Goal: Task Accomplishment & Management: Complete application form

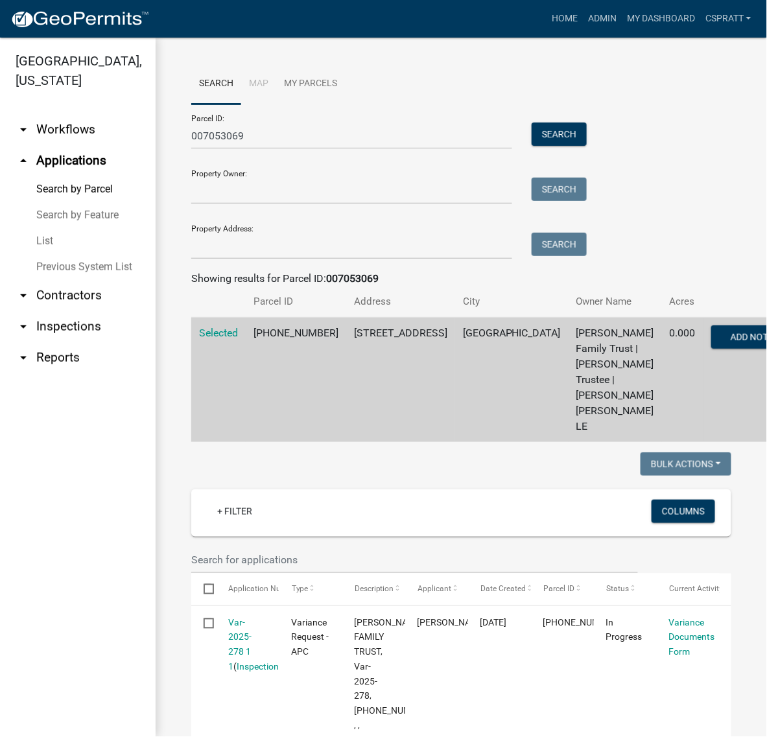
click at [108, 202] on link "Search by Parcel" at bounding box center [78, 189] width 156 height 26
click at [47, 254] on link "List" at bounding box center [78, 241] width 156 height 26
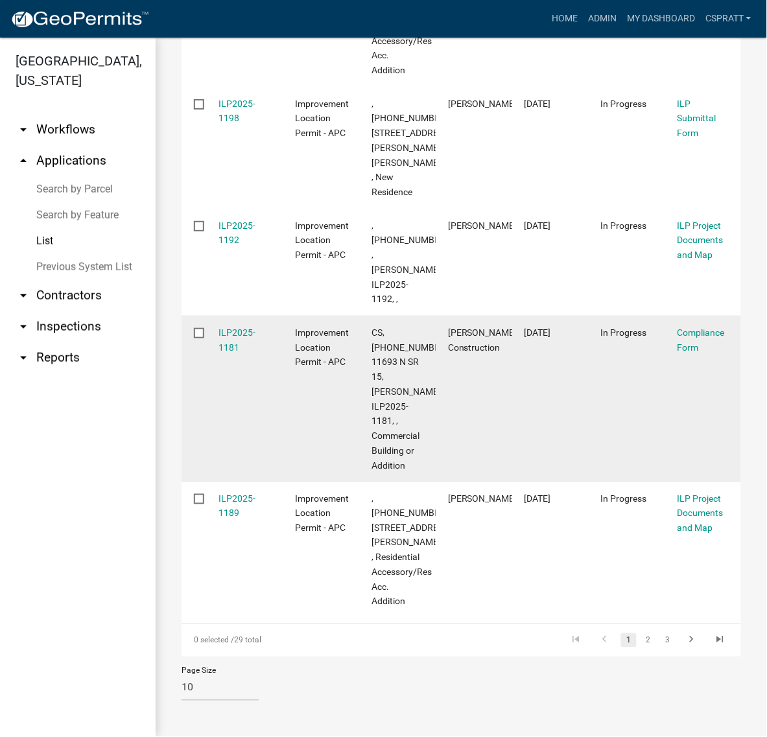
scroll to position [1023, 0]
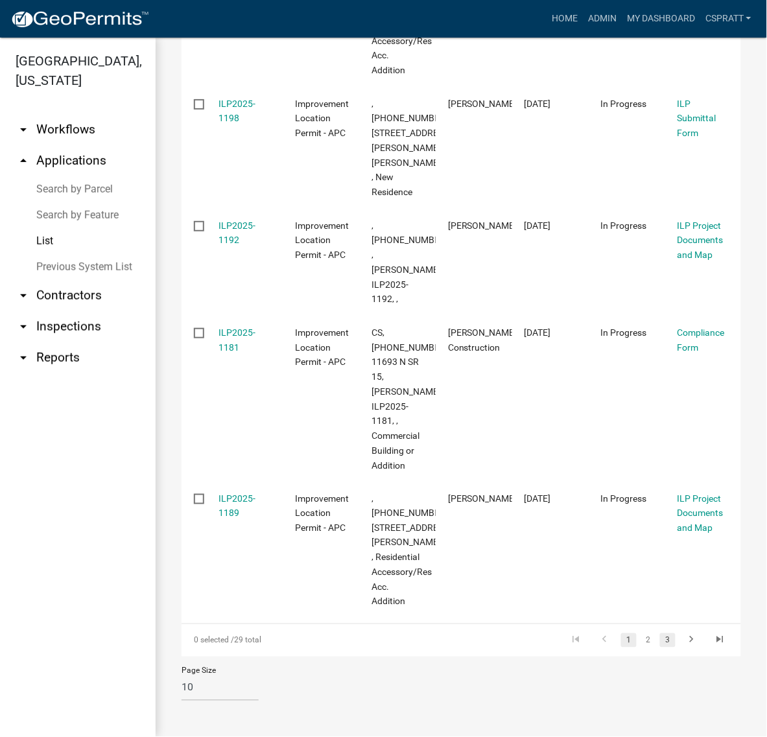
click at [660, 634] on link "3" at bounding box center [668, 641] width 16 height 14
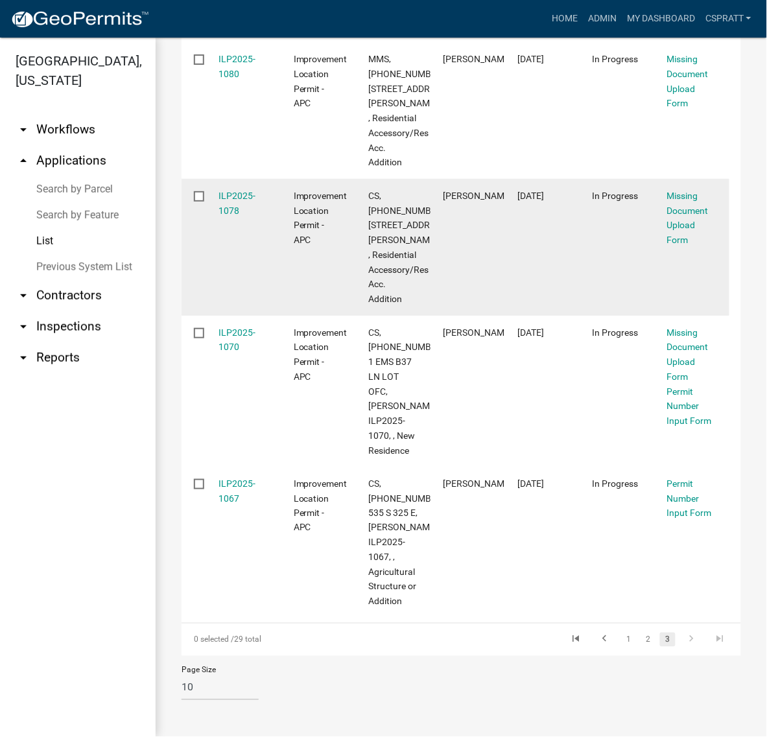
scroll to position [1325, 0]
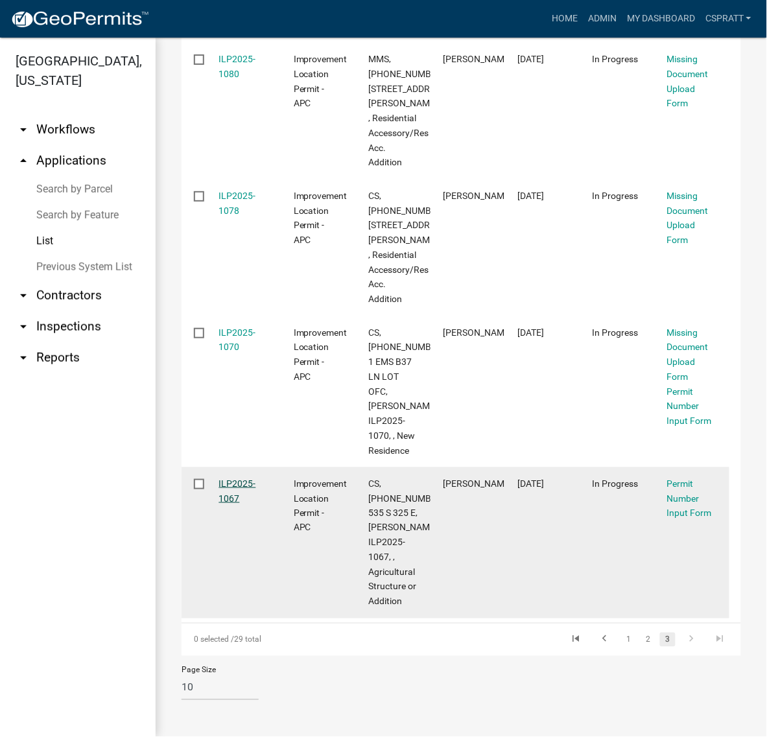
click at [238, 479] on link "ILP2025-1067" at bounding box center [237, 491] width 37 height 25
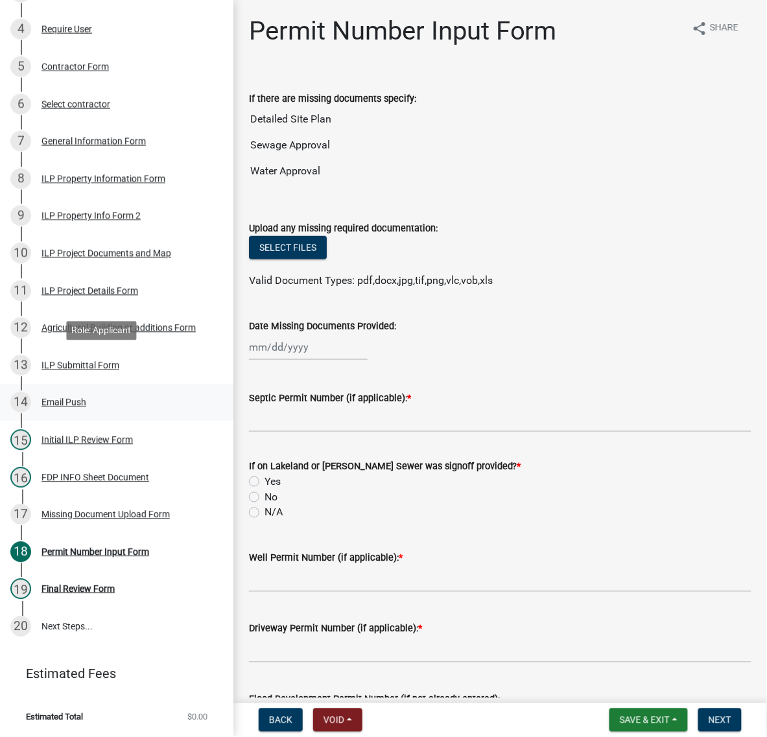
scroll to position [646, 0]
click at [143, 510] on div "Missing Document Upload Form" at bounding box center [105, 514] width 128 height 9
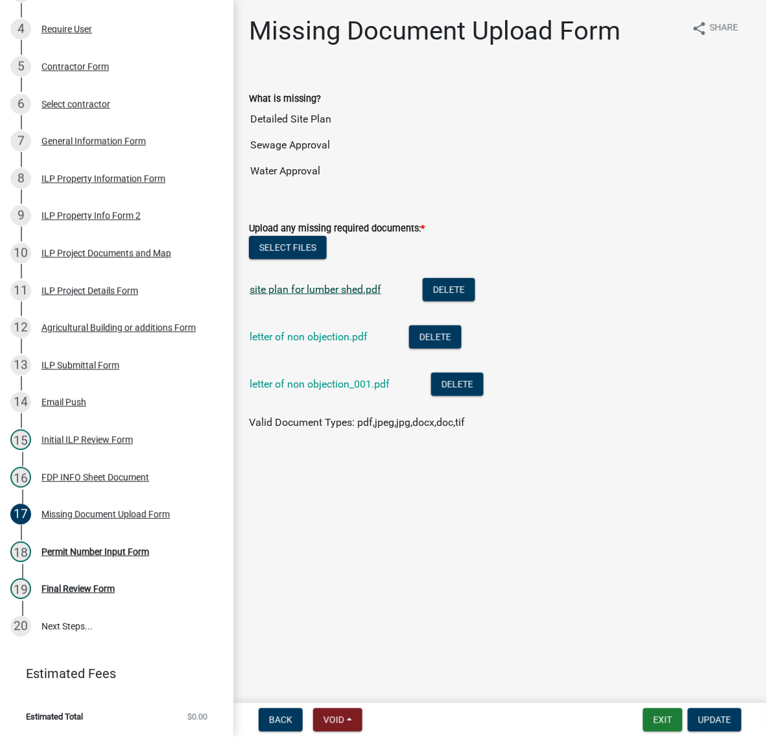
click at [381, 296] on link "site plan for lumber shed.pdf" at bounding box center [316, 289] width 132 height 12
click at [322, 352] on div "letter of non objection.pdf" at bounding box center [319, 339] width 139 height 27
click at [326, 352] on div "letter of non objection.pdf" at bounding box center [319, 339] width 139 height 27
click at [329, 343] on link "letter of non objection.pdf" at bounding box center [309, 337] width 118 height 12
click at [327, 390] on link "letter of non objection_001.pdf" at bounding box center [320, 384] width 140 height 12
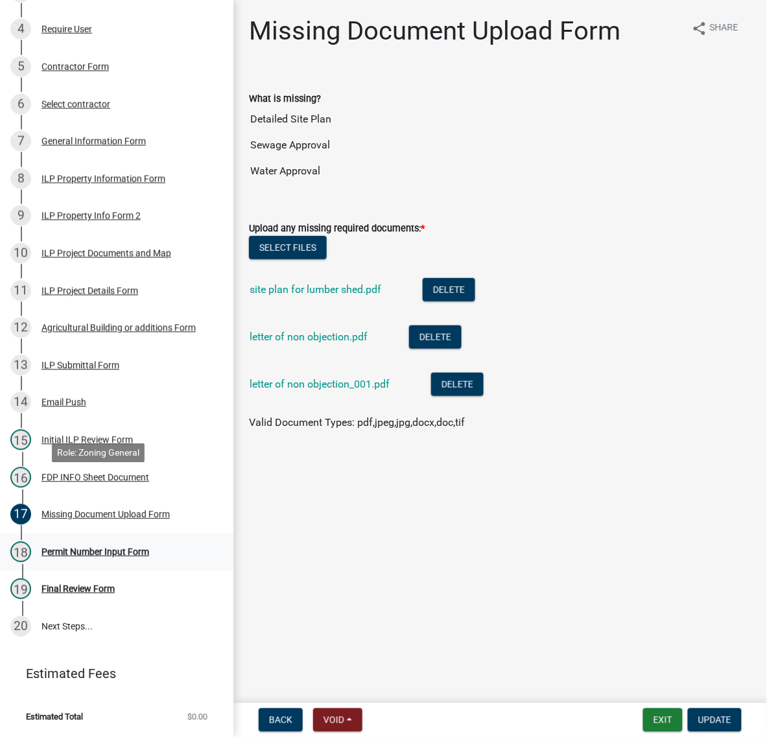
click at [101, 548] on div "Permit Number Input Form" at bounding box center [95, 552] width 108 height 9
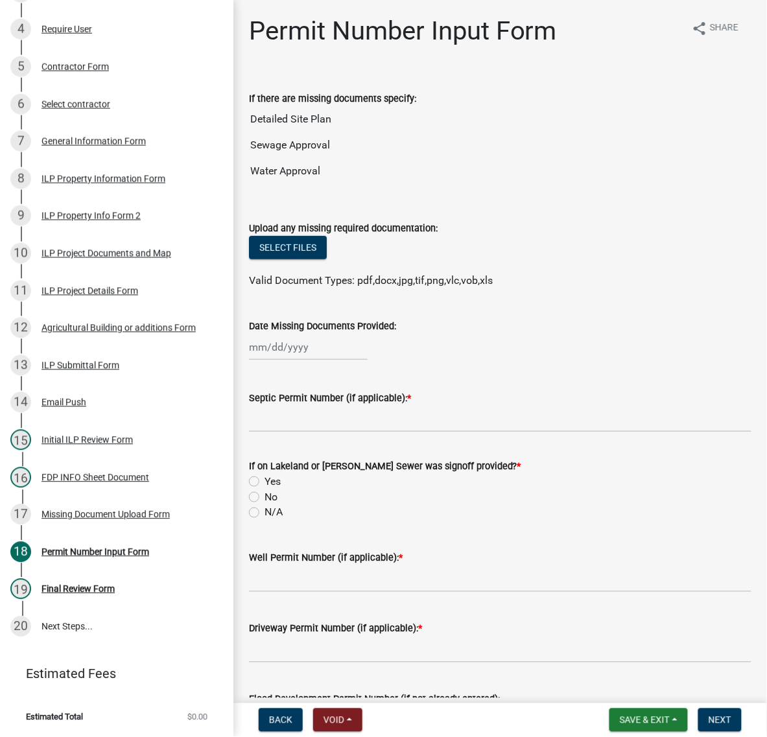
click at [309, 361] on div at bounding box center [308, 347] width 119 height 27
select select "9"
select select "2025"
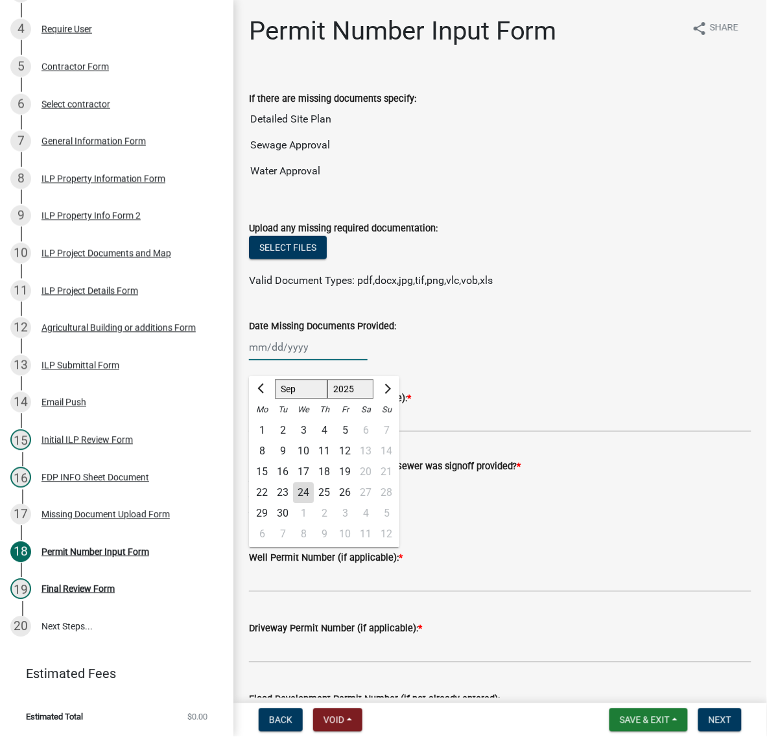
click at [311, 361] on input "Date Missing Documents Provided:" at bounding box center [308, 347] width 119 height 27
type input "[DATE]"
click at [533, 372] on wm-data-entity-input "Date Missing Documents Provided: [DATE] [PERSON_NAME] Apr May Jun [DATE] Aug Se…" at bounding box center [500, 336] width 503 height 72
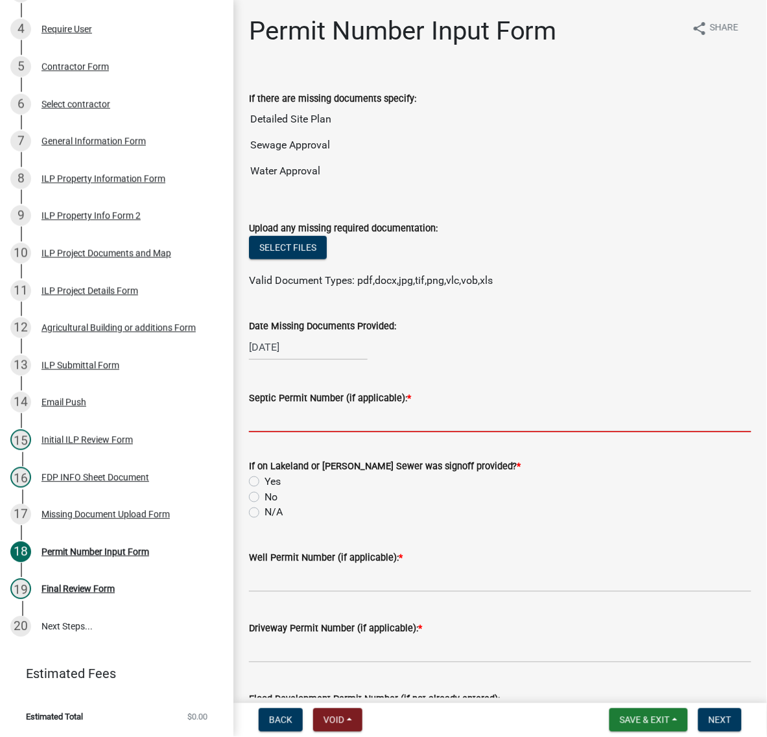
click at [296, 432] on input "Septic Permit Number (if applicable): *" at bounding box center [500, 419] width 503 height 27
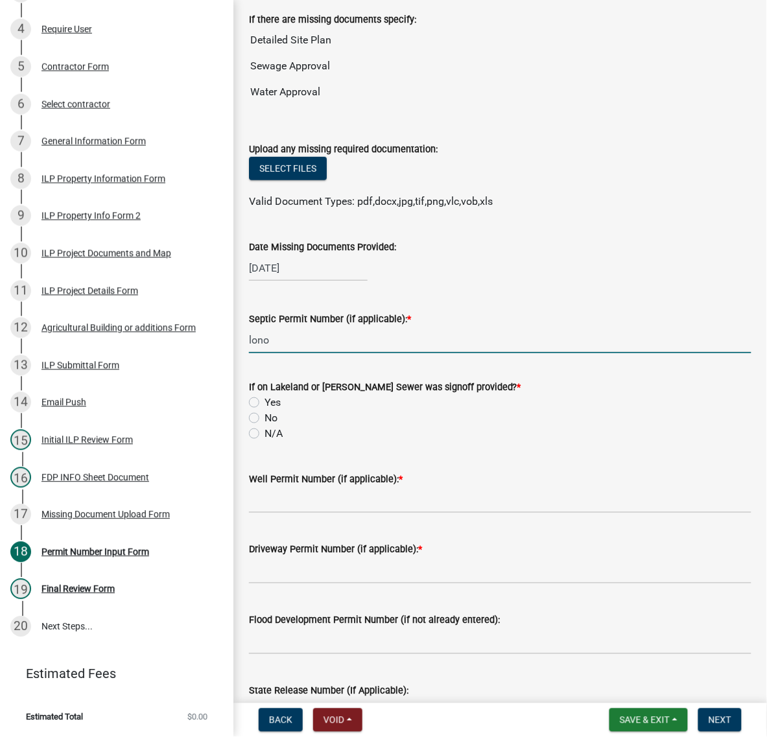
scroll to position [243, 0]
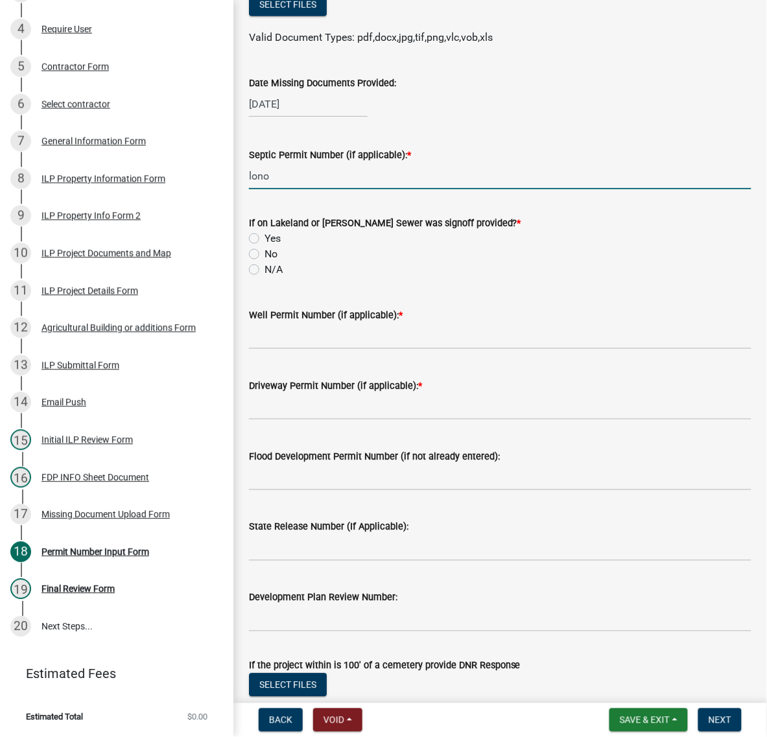
type input "lono"
click at [265, 262] on label "No" at bounding box center [271, 254] width 13 height 16
click at [265, 255] on input "No" at bounding box center [269, 250] width 8 height 8
radio input "true"
click at [298, 349] on input "Well Permit Number (if applicable): *" at bounding box center [500, 336] width 503 height 27
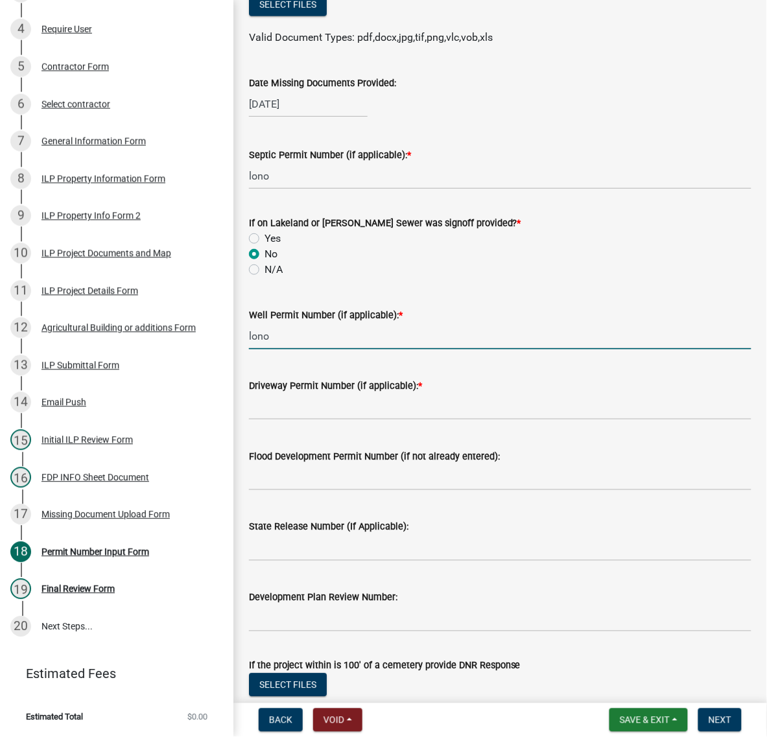
type input "lono"
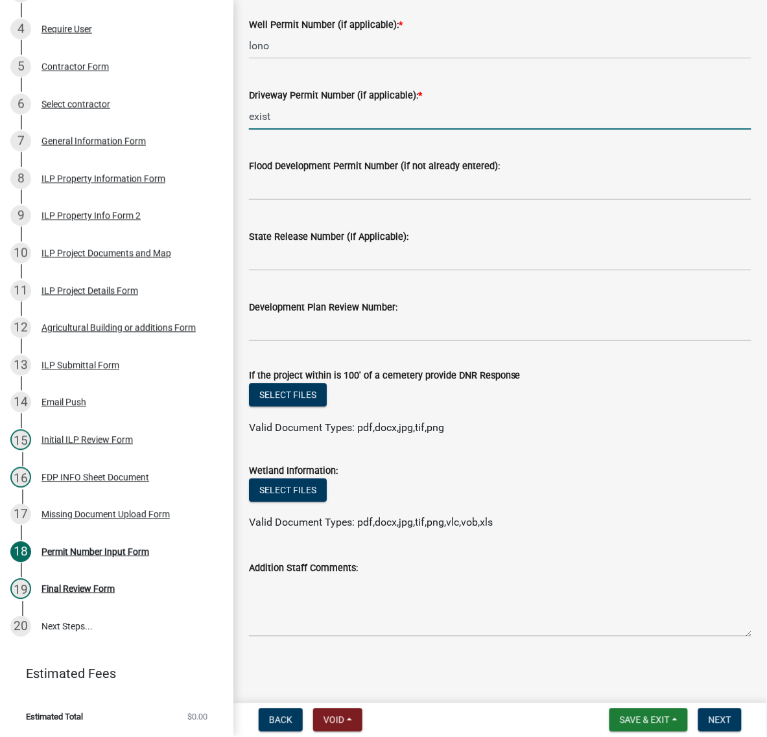
scroll to position [829, 0]
type input "exist"
click at [268, 591] on textarea "Addition Staff Comments:" at bounding box center [500, 606] width 503 height 61
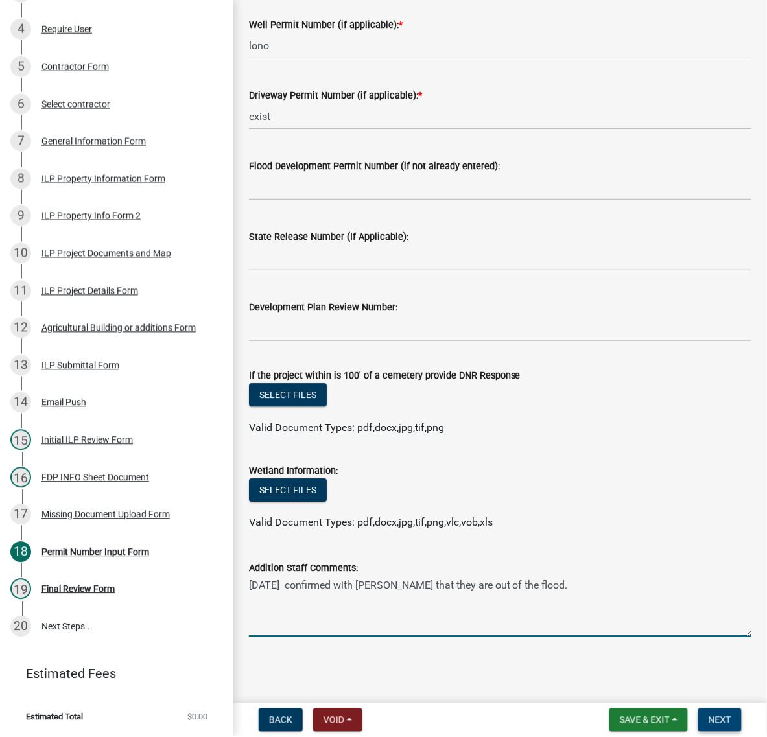
type textarea "[DATE] confirmed with [PERSON_NAME] that they are out of the flood."
click at [727, 711] on button "Next" at bounding box center [719, 720] width 43 height 23
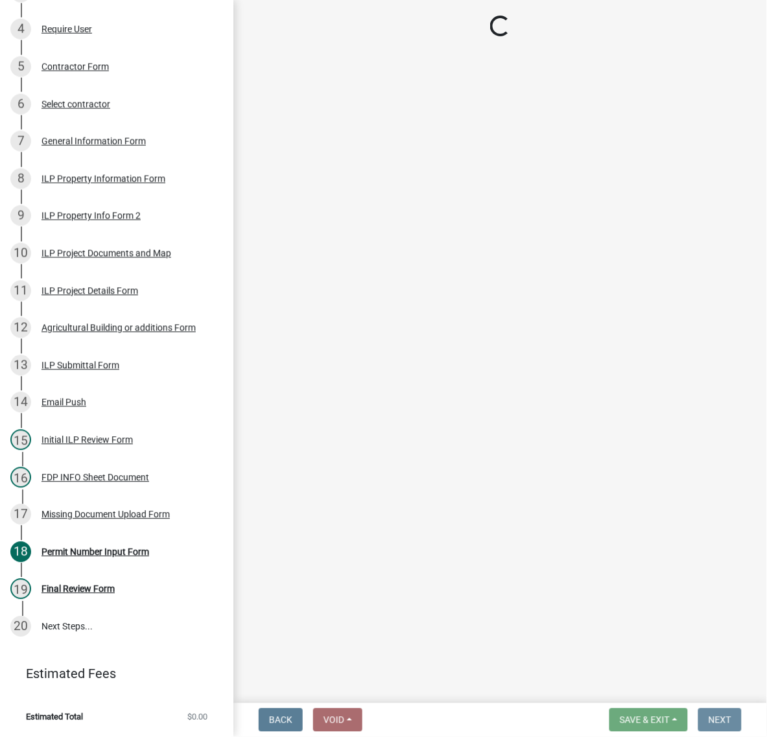
scroll to position [0, 0]
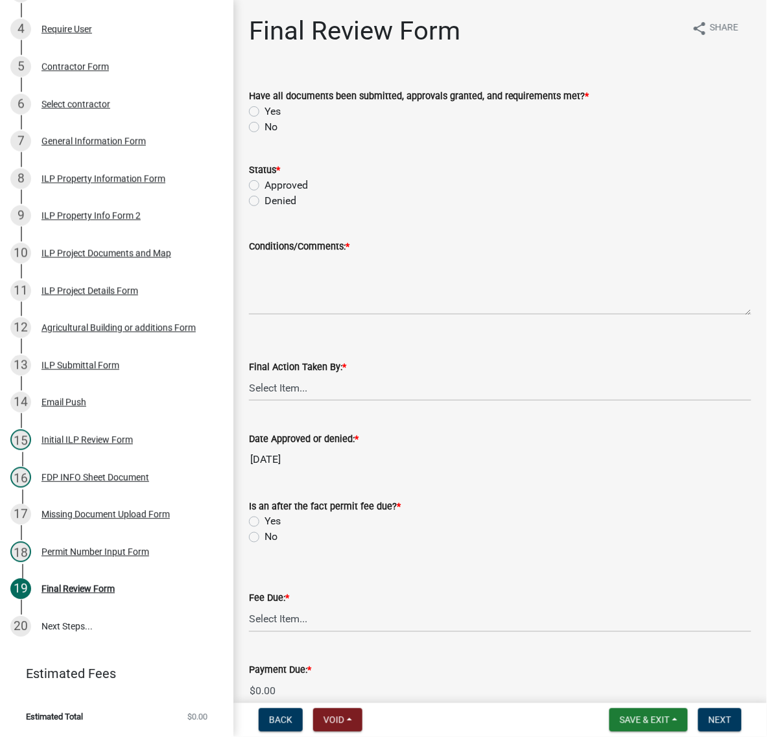
click at [265, 119] on label "Yes" at bounding box center [273, 112] width 16 height 16
click at [265, 112] on input "Yes" at bounding box center [269, 108] width 8 height 8
radio input "true"
click at [265, 193] on label "Approved" at bounding box center [286, 186] width 43 height 16
click at [265, 186] on input "Approved" at bounding box center [269, 182] width 8 height 8
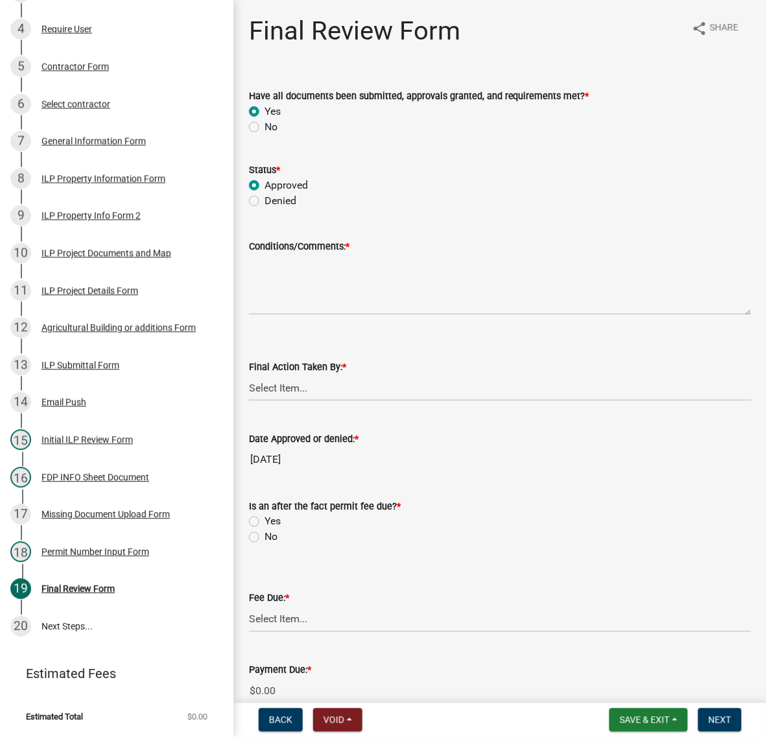
radio input "true"
click at [287, 315] on textarea "Conditions/Comments: *" at bounding box center [500, 284] width 503 height 61
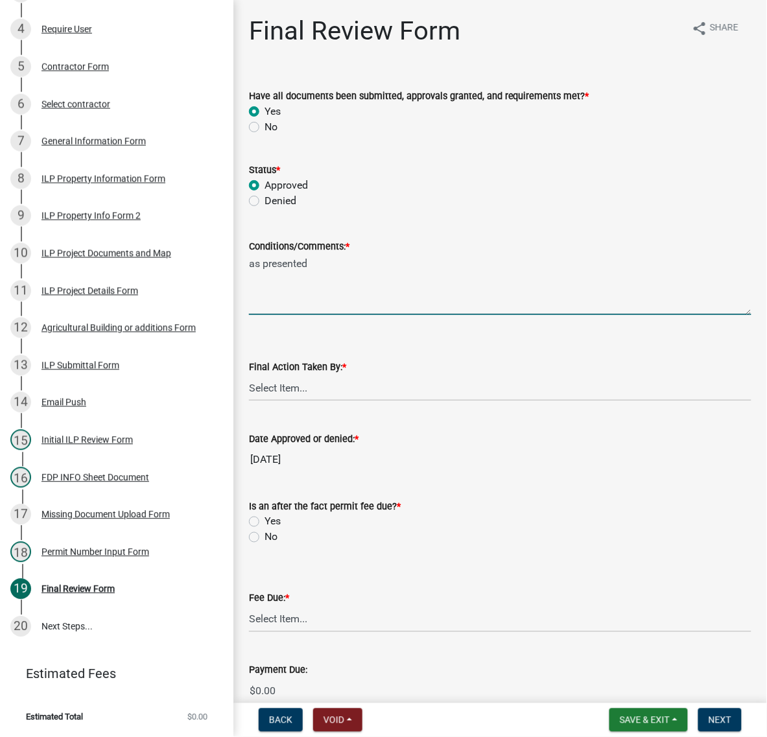
type textarea "as presented"
click at [293, 401] on select "Select Item... MMS LT AT CS [PERSON_NAME]" at bounding box center [500, 388] width 503 height 27
click at [253, 401] on select "Select Item... MMS LT AT CS [PERSON_NAME]" at bounding box center [500, 388] width 503 height 27
select select "c872cdc8-ca01-49f1-a213-e4b05fa58cd2"
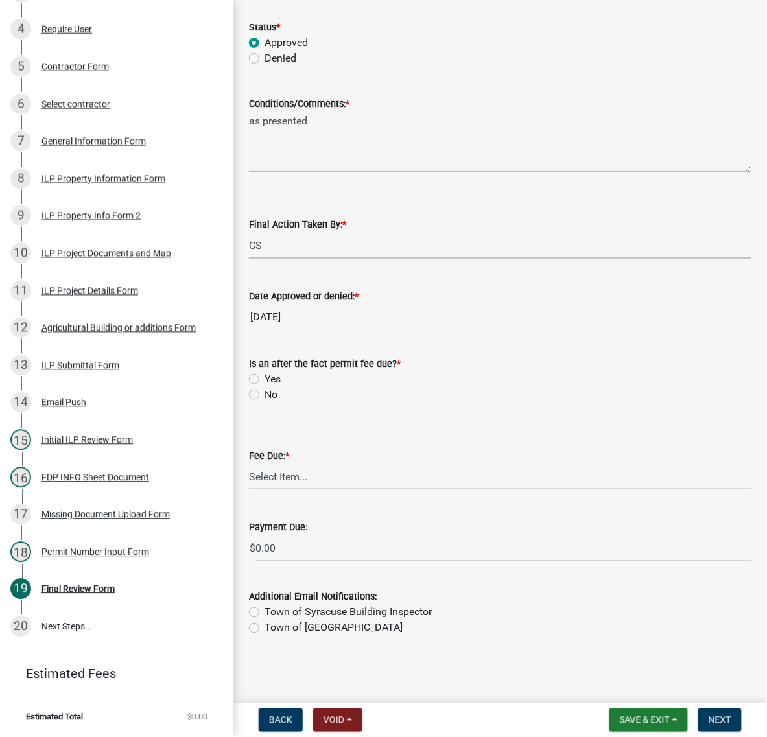
scroll to position [324, 0]
click at [265, 387] on label "No" at bounding box center [271, 395] width 13 height 16
click at [265, 387] on input "No" at bounding box center [269, 391] width 8 height 8
radio input "true"
click at [283, 464] on select "Select Item... N/A $10.00 $25.00 $125.00 $250 $500 $500 + $10.00 for every 10 s…" at bounding box center [500, 477] width 503 height 27
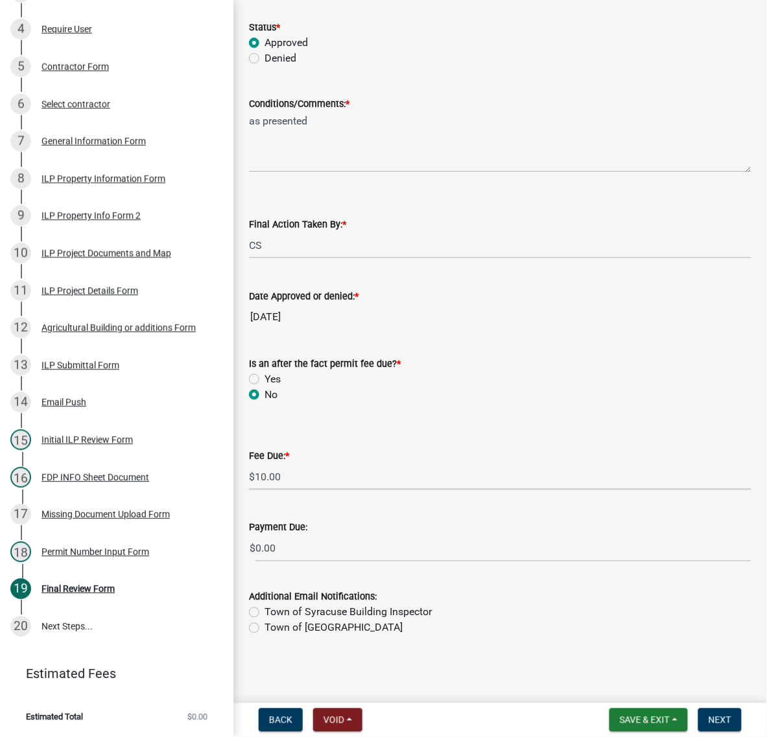
click at [253, 477] on select "Select Item... N/A $10.00 $25.00 $125.00 $250 $500 $500 + $10.00 for every 10 s…" at bounding box center [500, 477] width 503 height 27
select select "6f482d1d-eb35-47e6-92b0-143404755581"
click at [620, 717] on span "Save & Exit" at bounding box center [645, 720] width 50 height 10
click at [584, 634] on button "Save" at bounding box center [636, 649] width 104 height 31
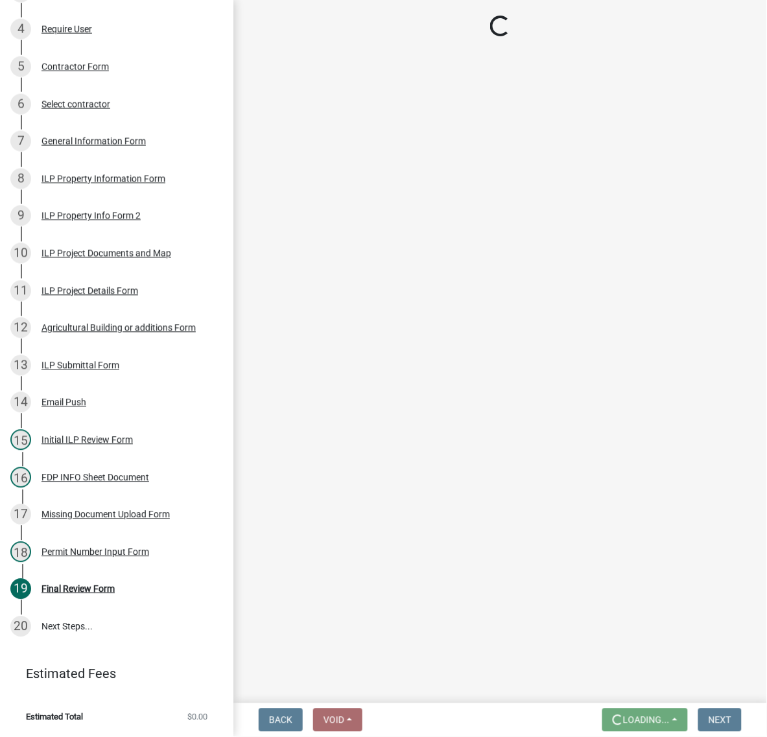
scroll to position [0, 0]
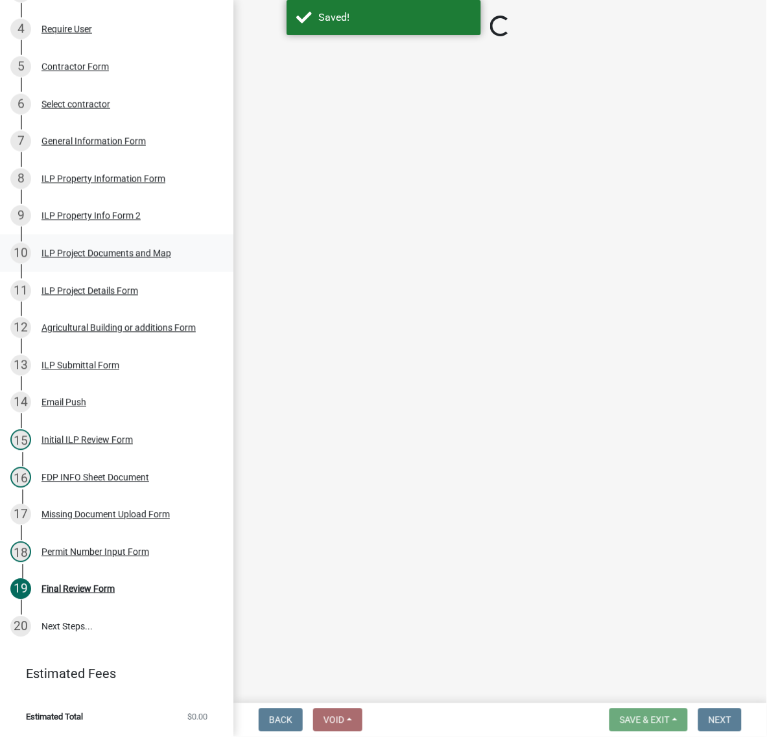
select select "c872cdc8-ca01-49f1-a213-e4b05fa58cd2"
select select "6f482d1d-eb35-47e6-92b0-143404755581"
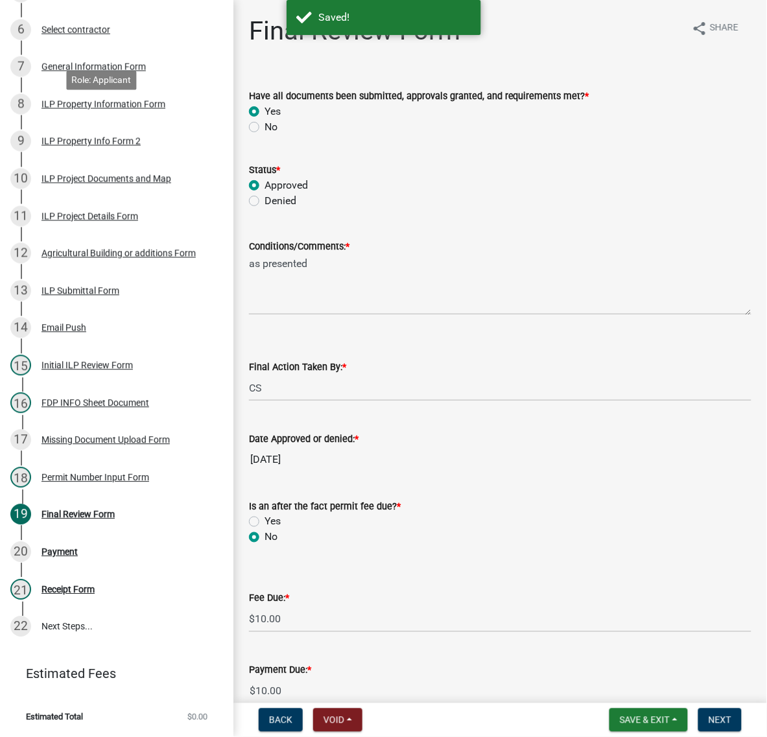
scroll to position [740, 0]
click at [69, 249] on div "Agricultural Building or additions Form" at bounding box center [118, 253] width 154 height 9
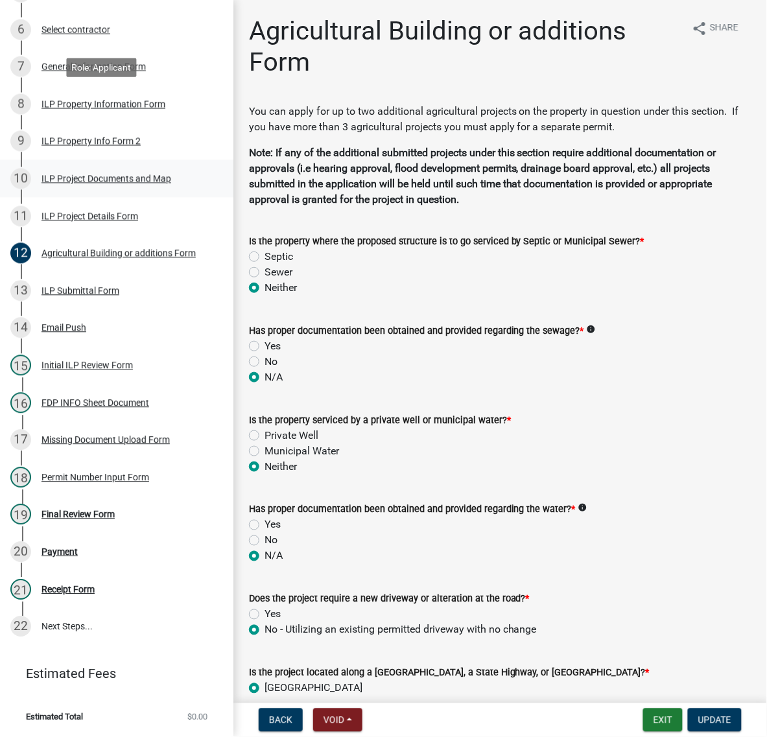
click at [53, 174] on div "ILP Project Documents and Map" at bounding box center [106, 178] width 130 height 9
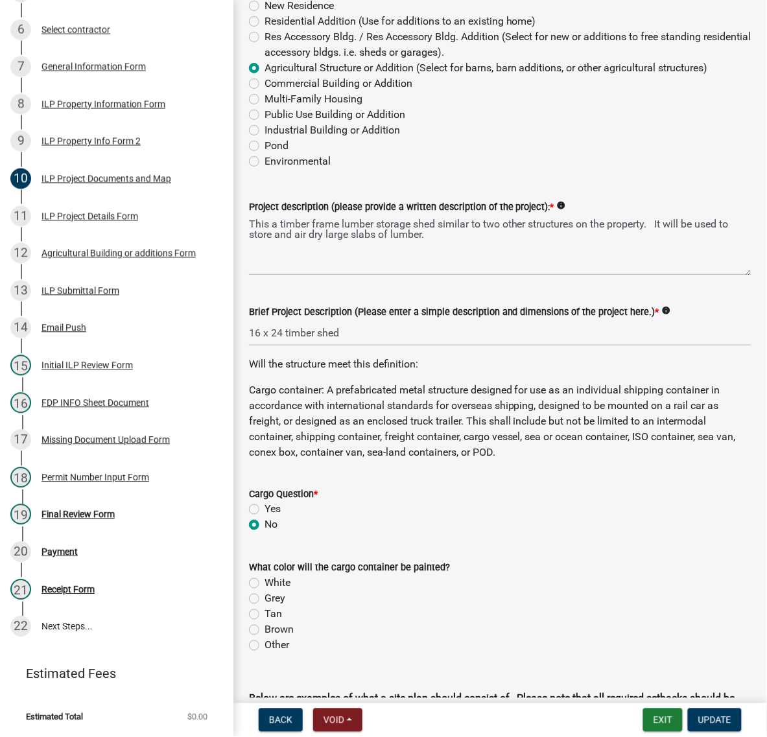
scroll to position [162, 0]
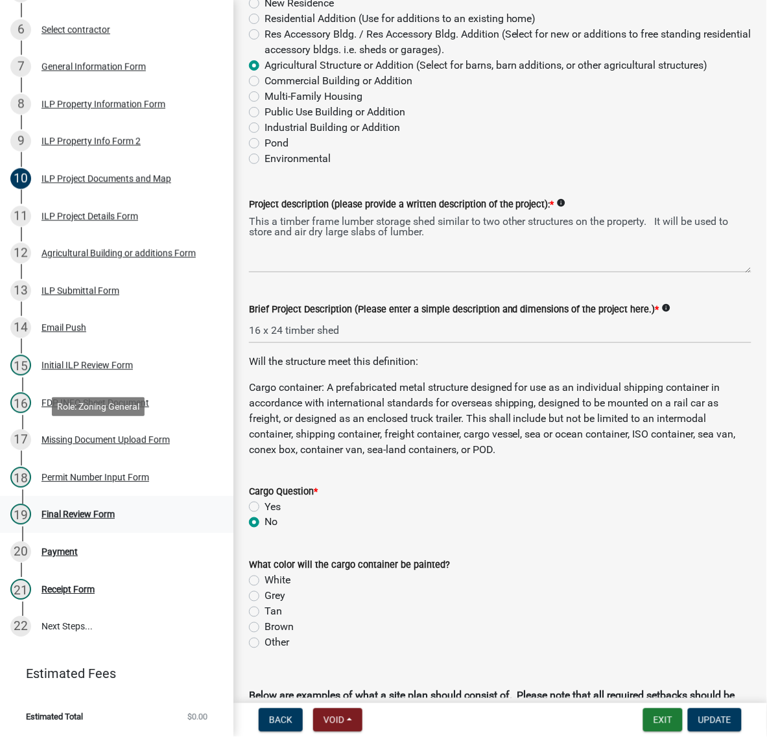
click at [86, 510] on div "Final Review Form" at bounding box center [77, 514] width 73 height 9
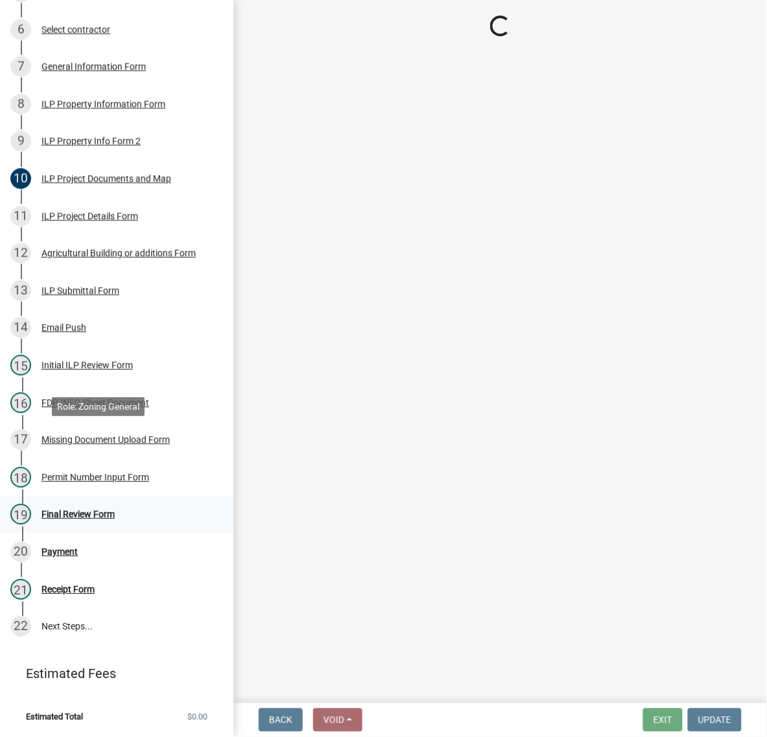
scroll to position [0, 0]
select select "c872cdc8-ca01-49f1-a213-e4b05fa58cd2"
select select "6f482d1d-eb35-47e6-92b0-143404755581"
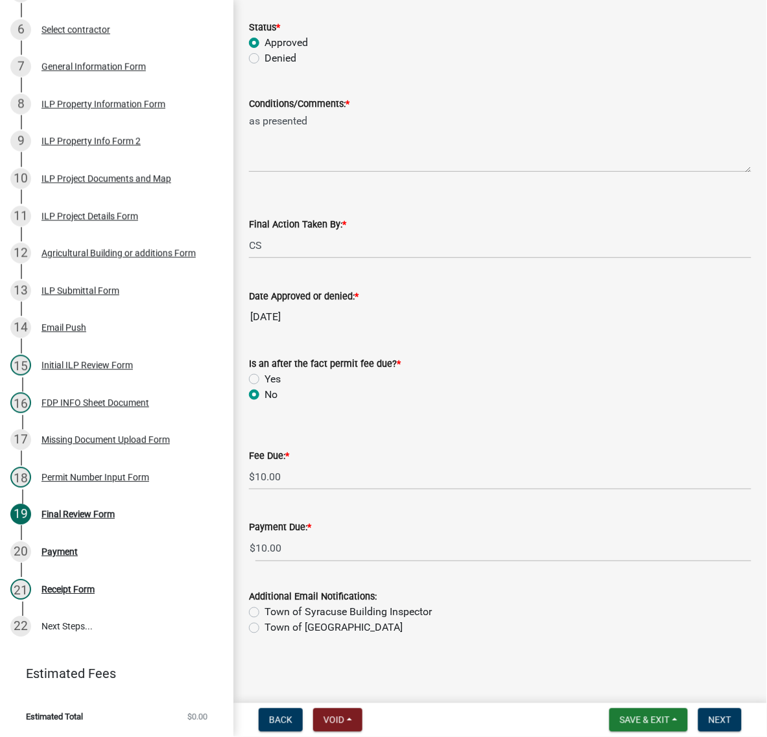
scroll to position [342, 0]
click at [709, 715] on span "Next" at bounding box center [720, 720] width 23 height 10
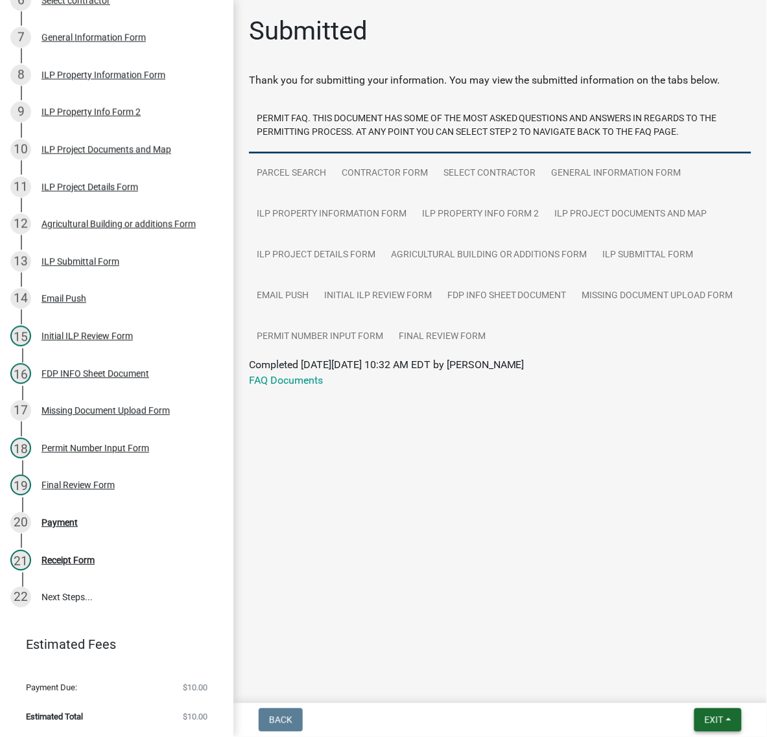
click at [718, 718] on button "Exit" at bounding box center [717, 720] width 47 height 23
click at [683, 681] on button "Save & Exit" at bounding box center [690, 680] width 104 height 31
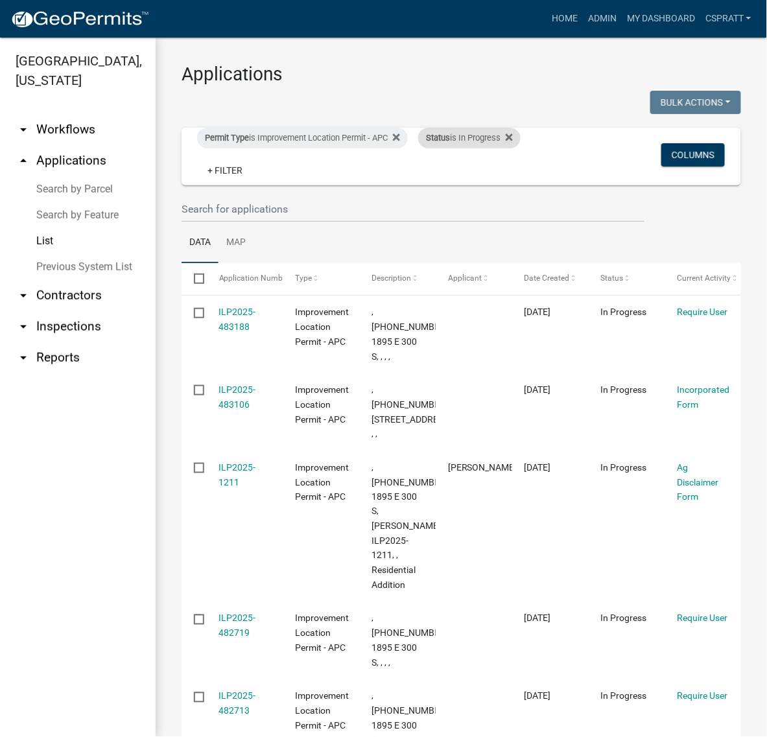
click at [418, 148] on div "Status is In Progress" at bounding box center [469, 138] width 102 height 21
select select "1"
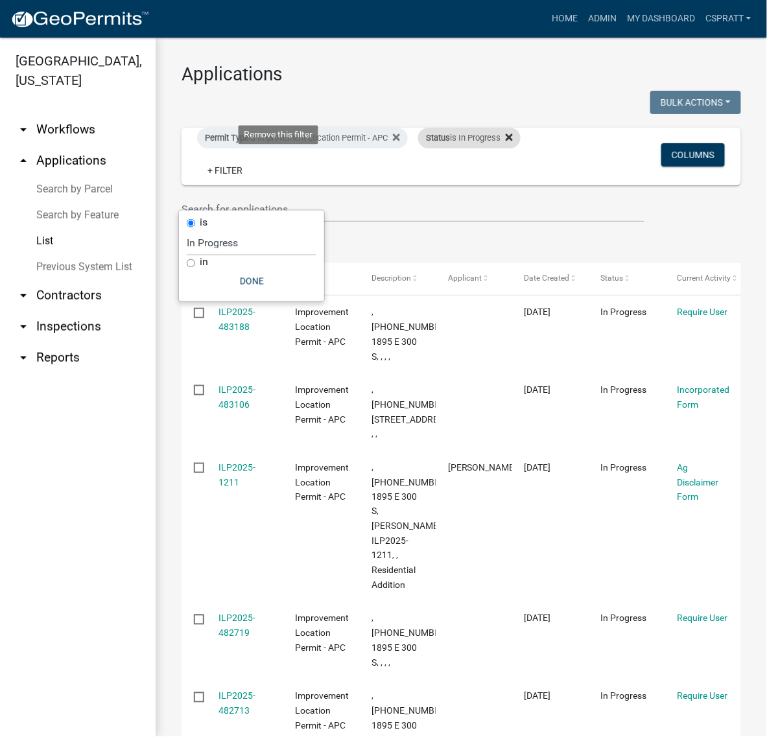
click at [506, 143] on icon at bounding box center [509, 137] width 7 height 10
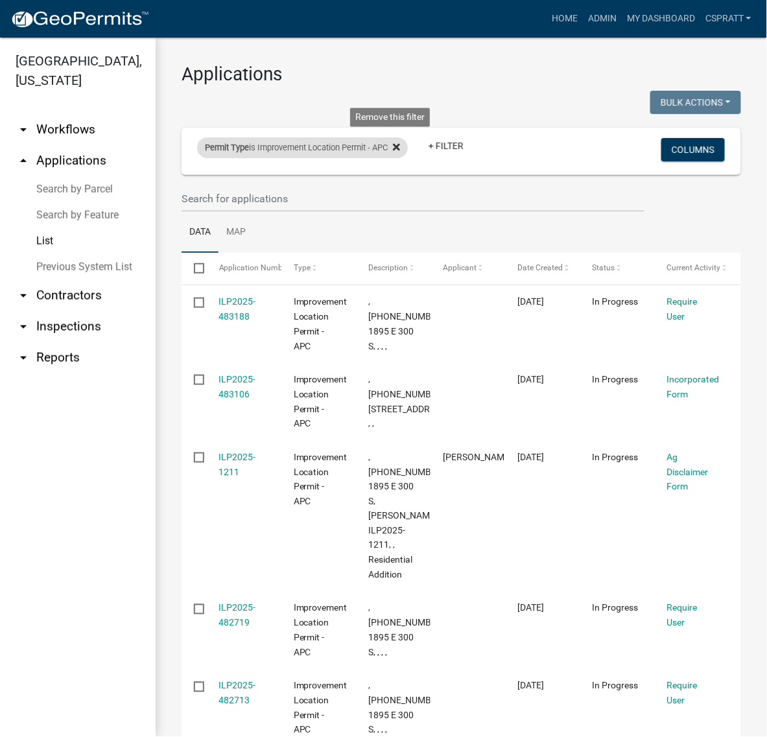
click at [400, 150] on icon at bounding box center [396, 146] width 7 height 7
